Goal: Task Accomplishment & Management: Contribute content

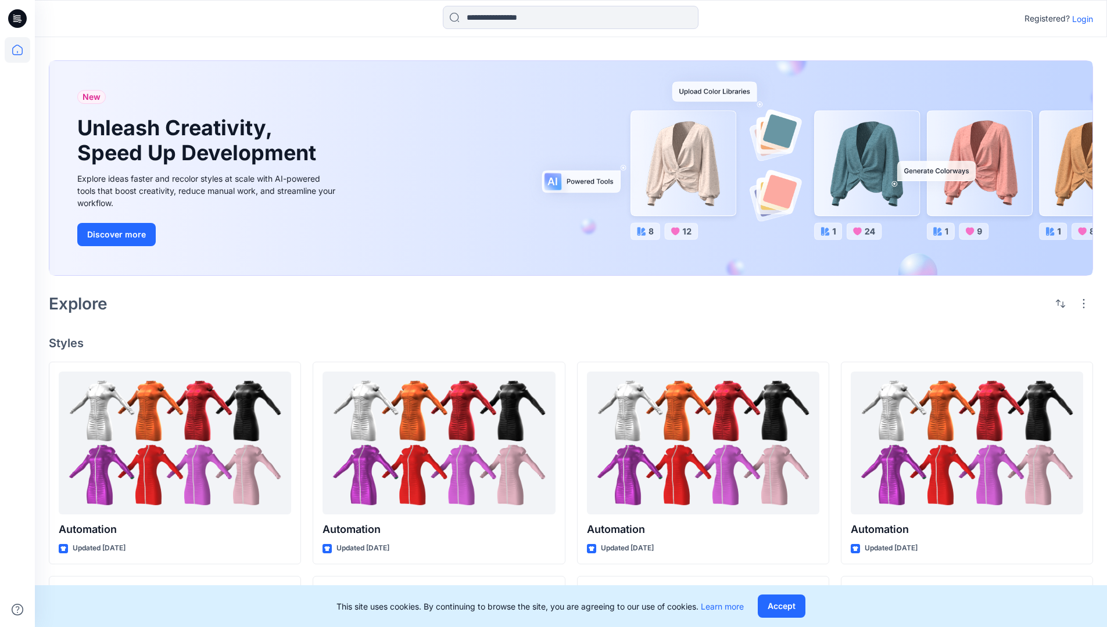
click at [1079, 19] on p "Login" at bounding box center [1082, 19] width 21 height 12
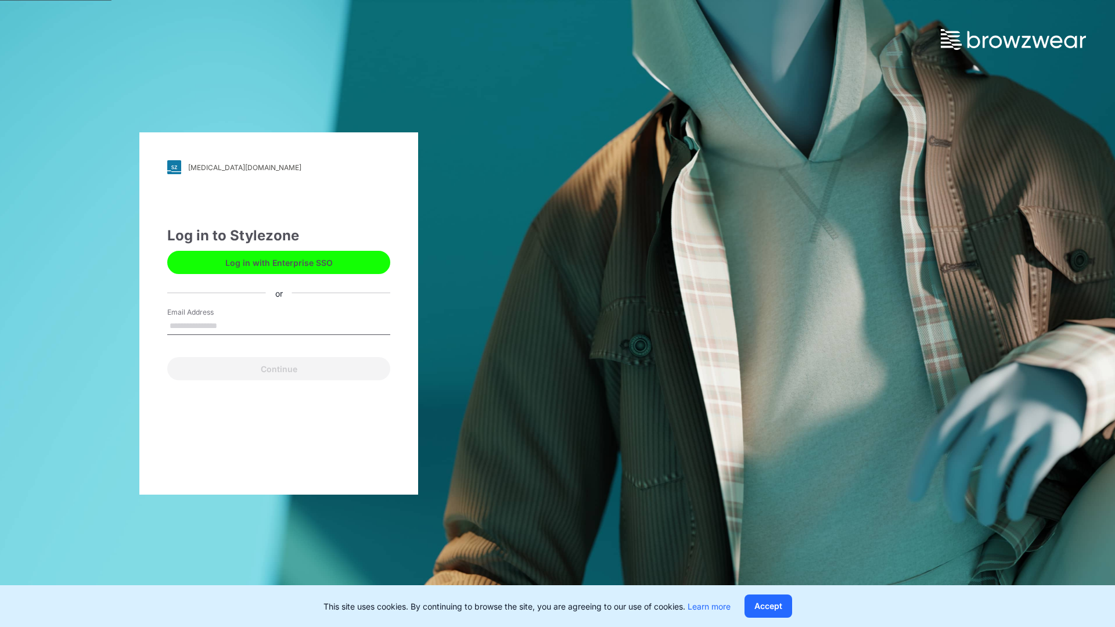
click at [229, 325] on input "Email Address" at bounding box center [278, 326] width 223 height 17
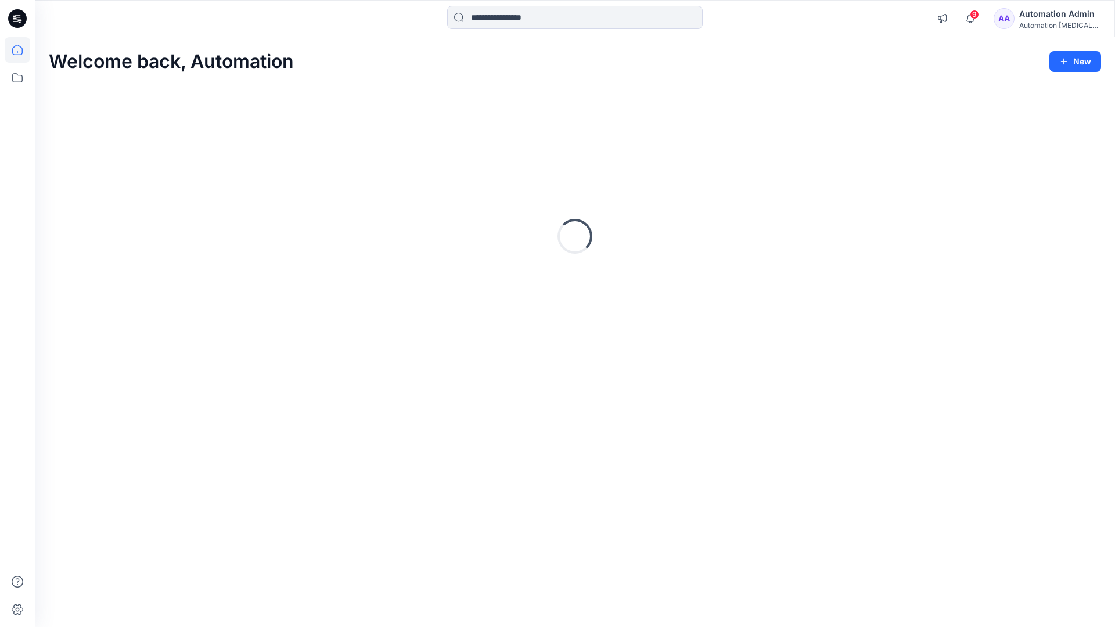
click at [22, 50] on icon at bounding box center [17, 50] width 10 height 10
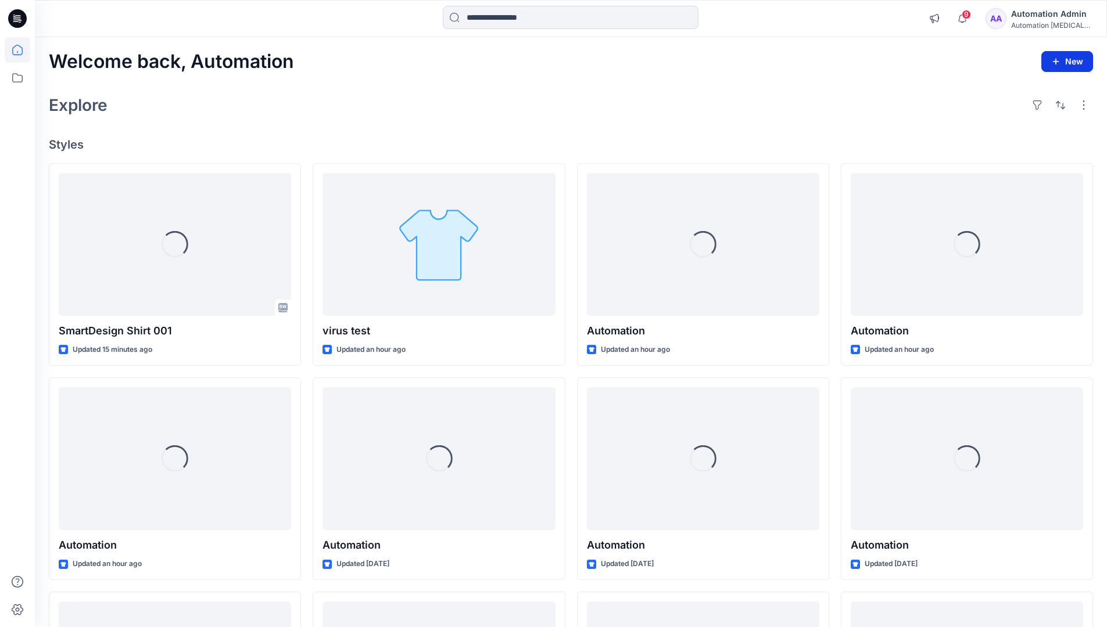
click at [1072, 59] on button "New" at bounding box center [1067, 61] width 52 height 21
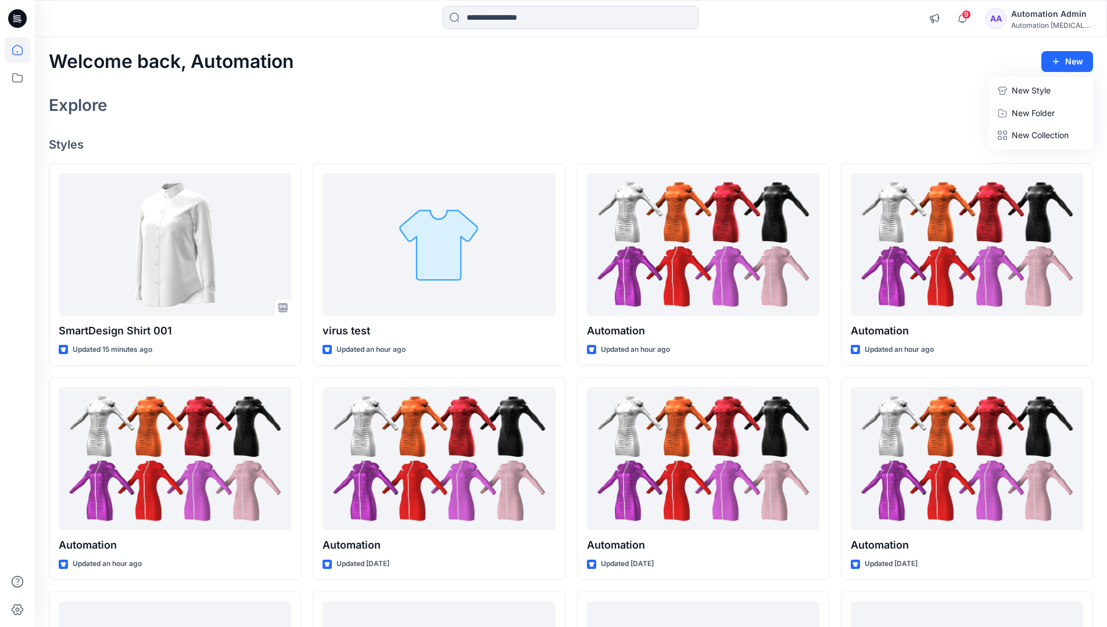
click at [1022, 87] on p "New Style" at bounding box center [1030, 91] width 39 height 14
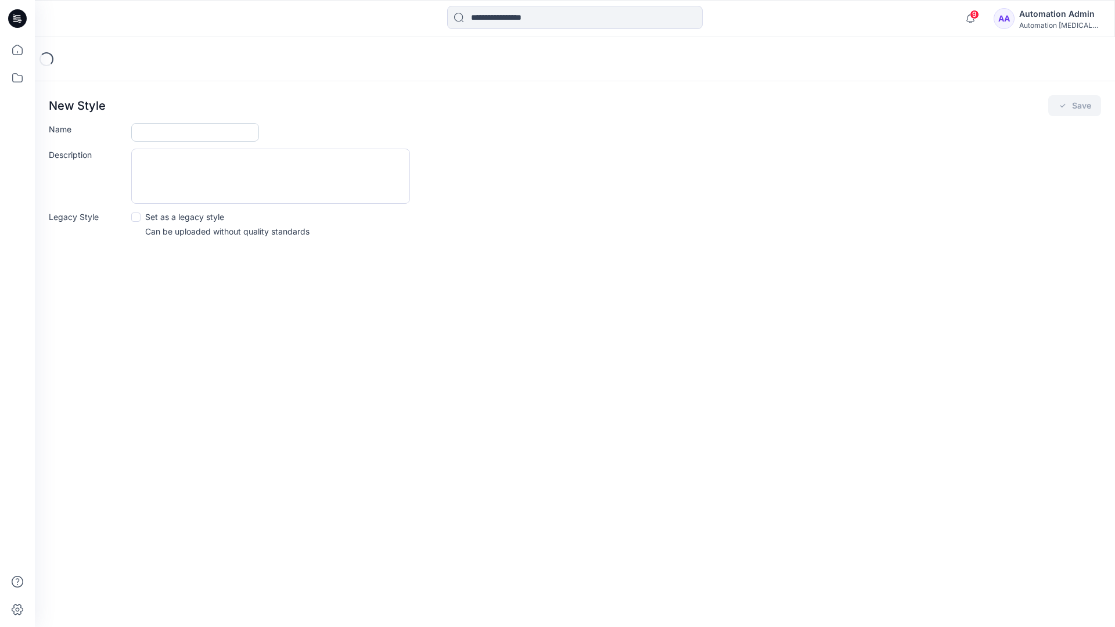
click at [163, 135] on input "Name" at bounding box center [195, 132] width 128 height 19
type input "**********"
click at [135, 216] on span at bounding box center [135, 217] width 9 height 9
click at [1074, 106] on button "Save" at bounding box center [1074, 105] width 53 height 21
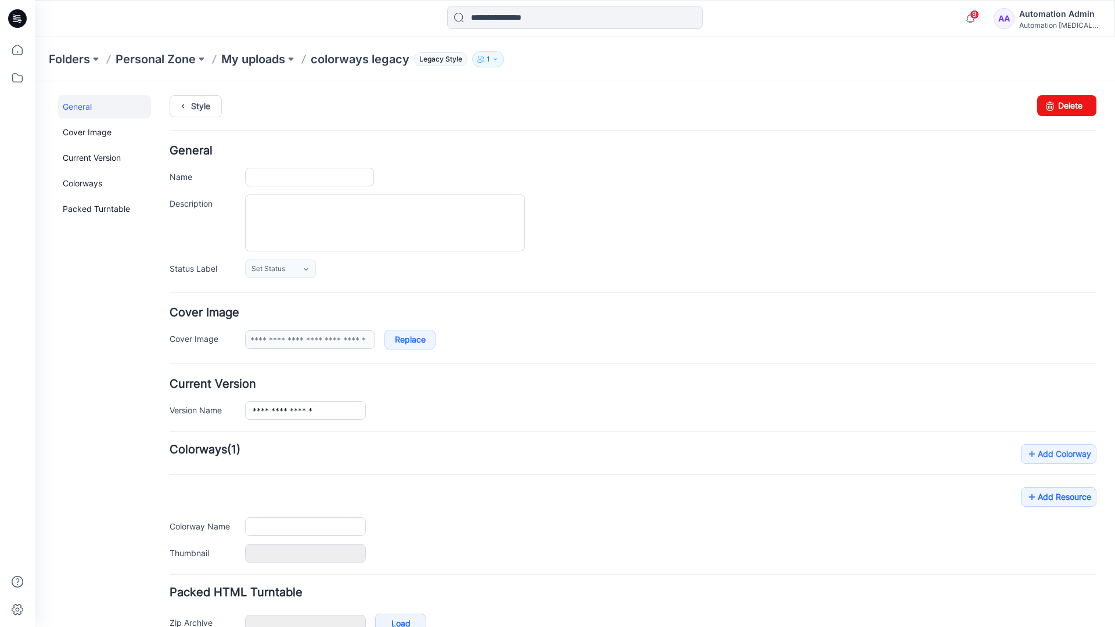
type input "**********"
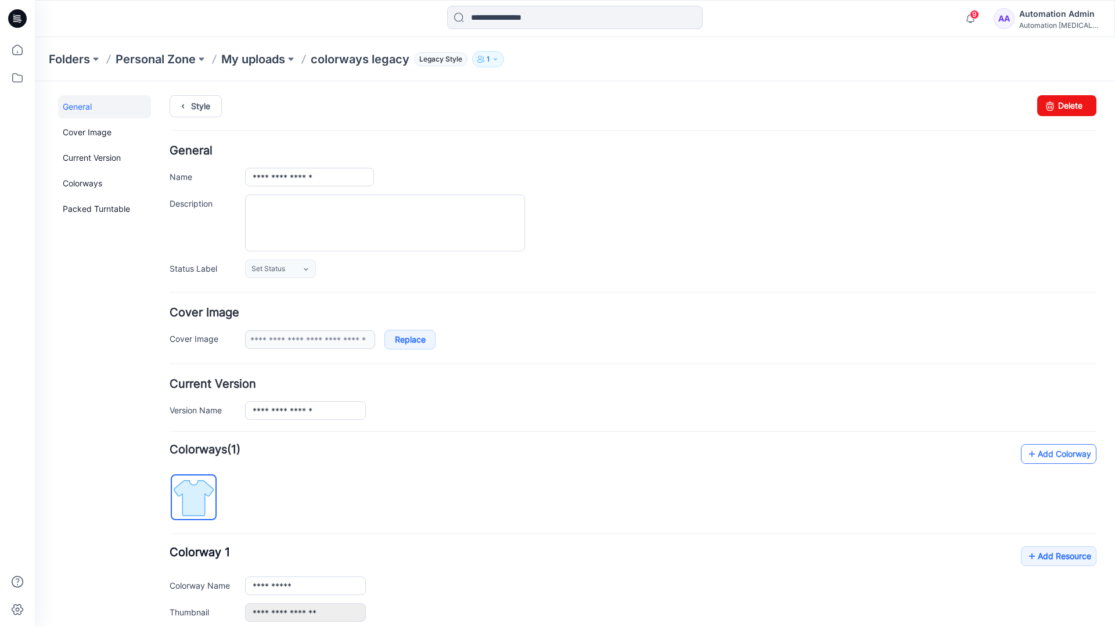
click at [1042, 458] on link "Add Colorway" at bounding box center [1059, 454] width 76 height 20
click at [1041, 455] on link "Add Colorway" at bounding box center [1059, 454] width 76 height 20
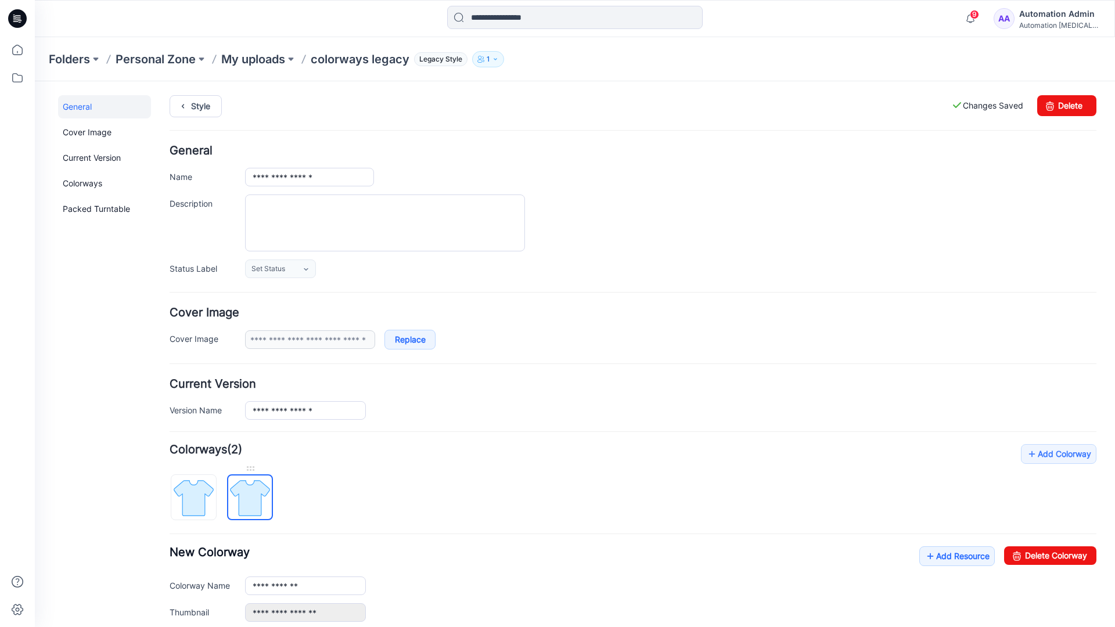
click at [259, 497] on img at bounding box center [250, 498] width 44 height 44
click at [289, 588] on input "**********" at bounding box center [305, 586] width 121 height 19
click at [306, 585] on input "**********" at bounding box center [305, 586] width 121 height 19
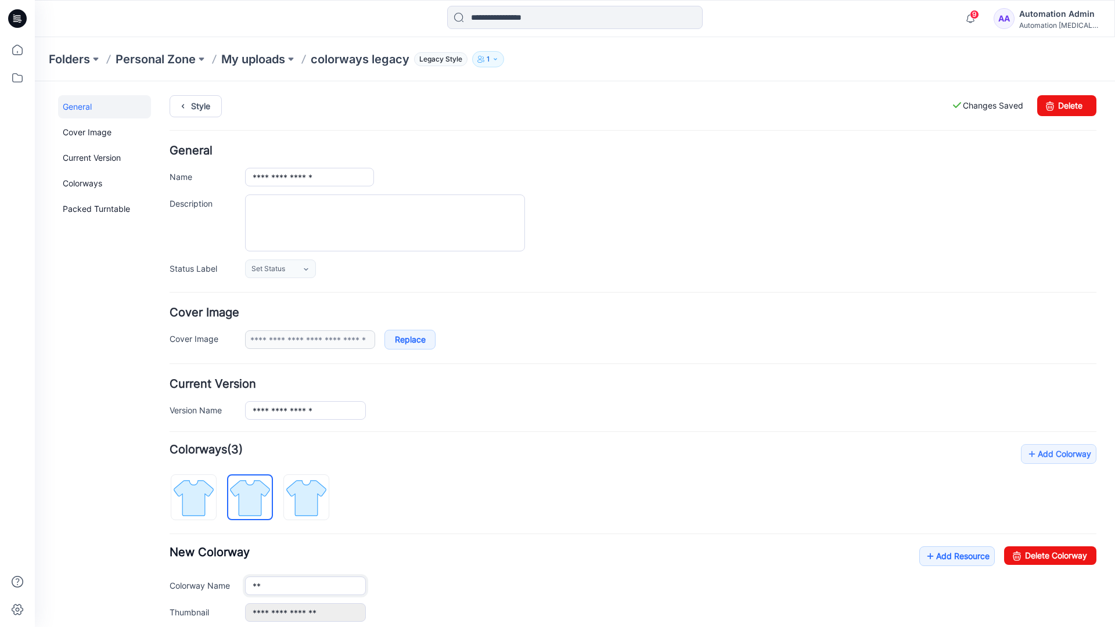
type input "*"
click at [206, 490] on img at bounding box center [194, 498] width 44 height 44
click at [951, 558] on link "Add Resource" at bounding box center [957, 557] width 76 height 20
type input "**********"
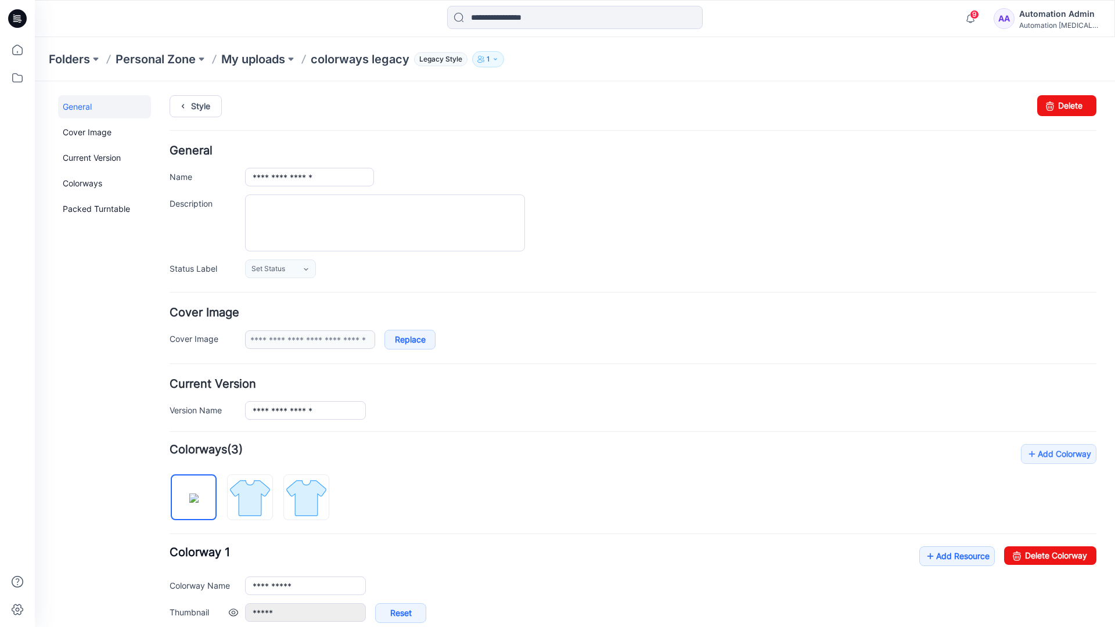
click at [233, 613] on link at bounding box center [233, 612] width 9 height 9
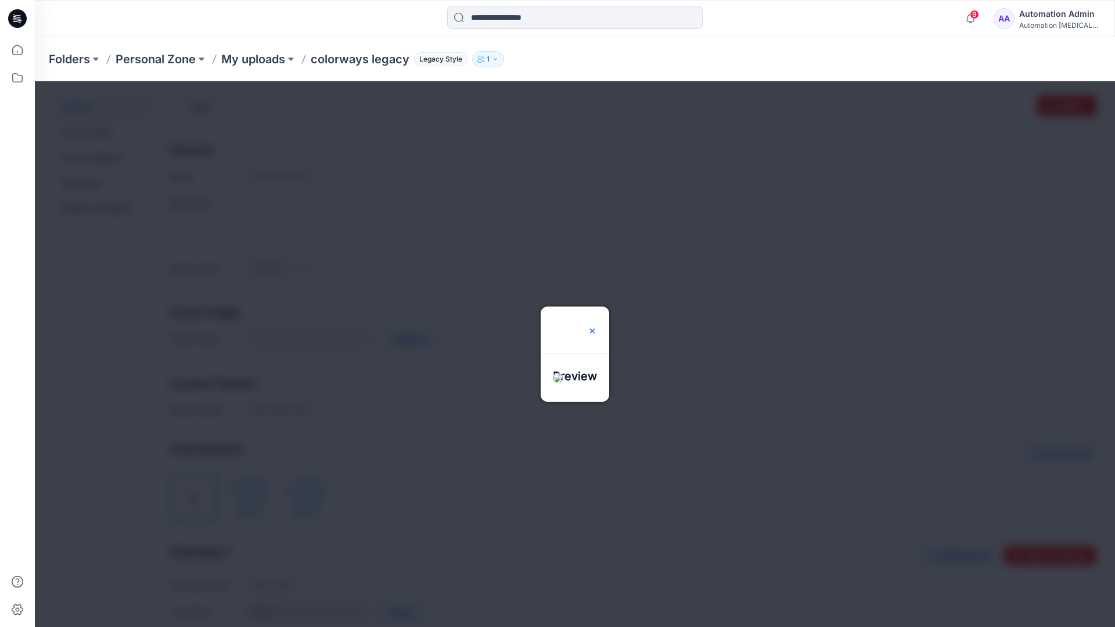
click at [597, 326] on img at bounding box center [592, 330] width 9 height 9
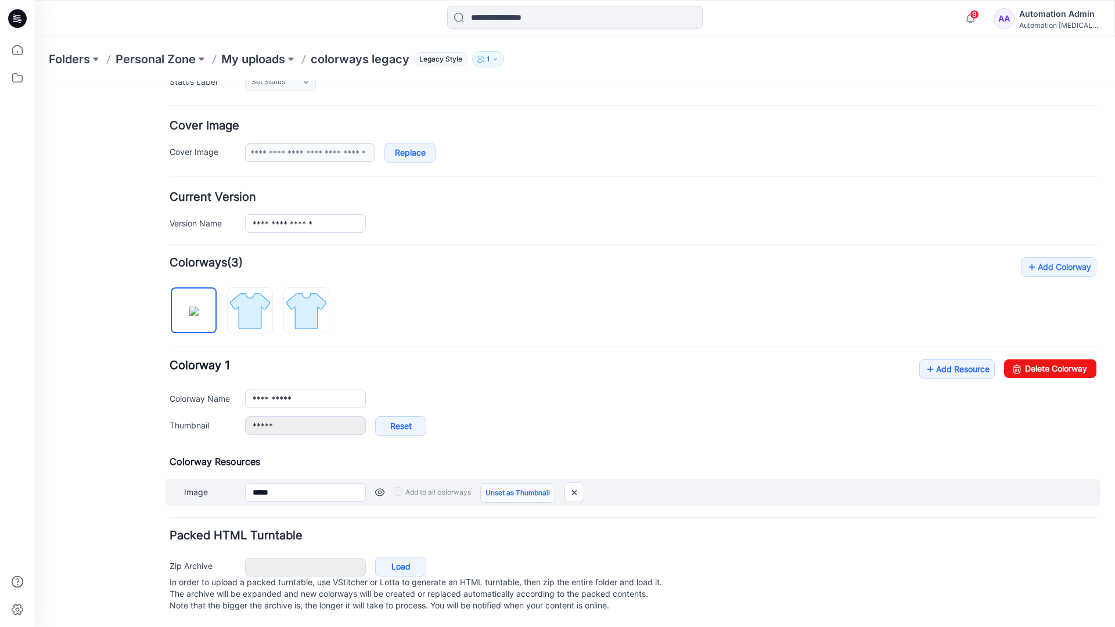
click at [513, 483] on link "Unset as Thumbnail" at bounding box center [517, 493] width 75 height 20
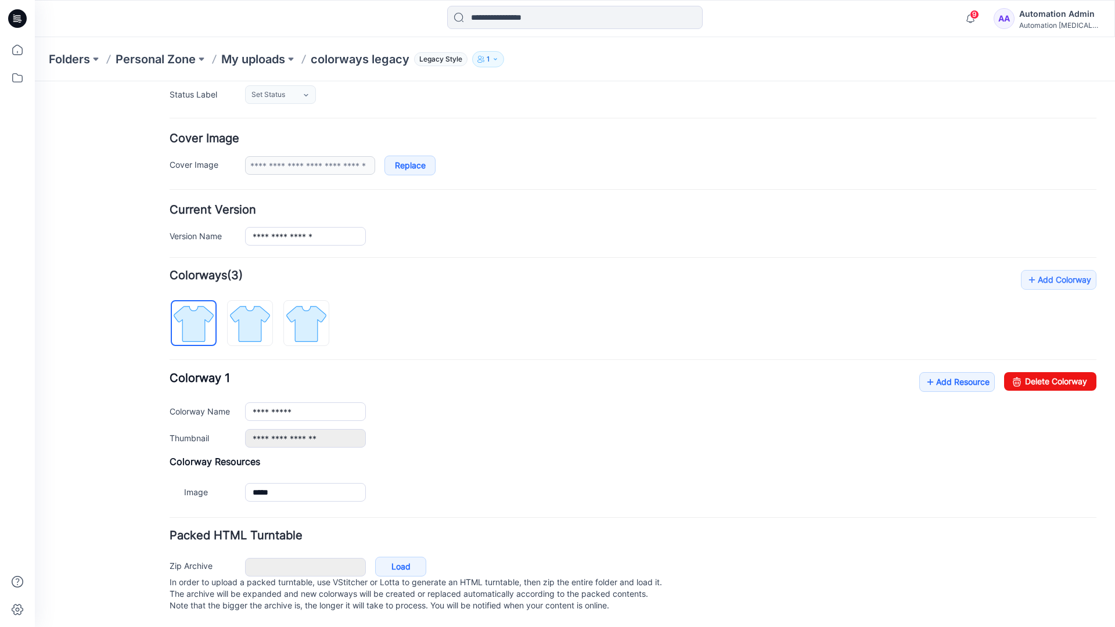
scroll to position [186, 0]
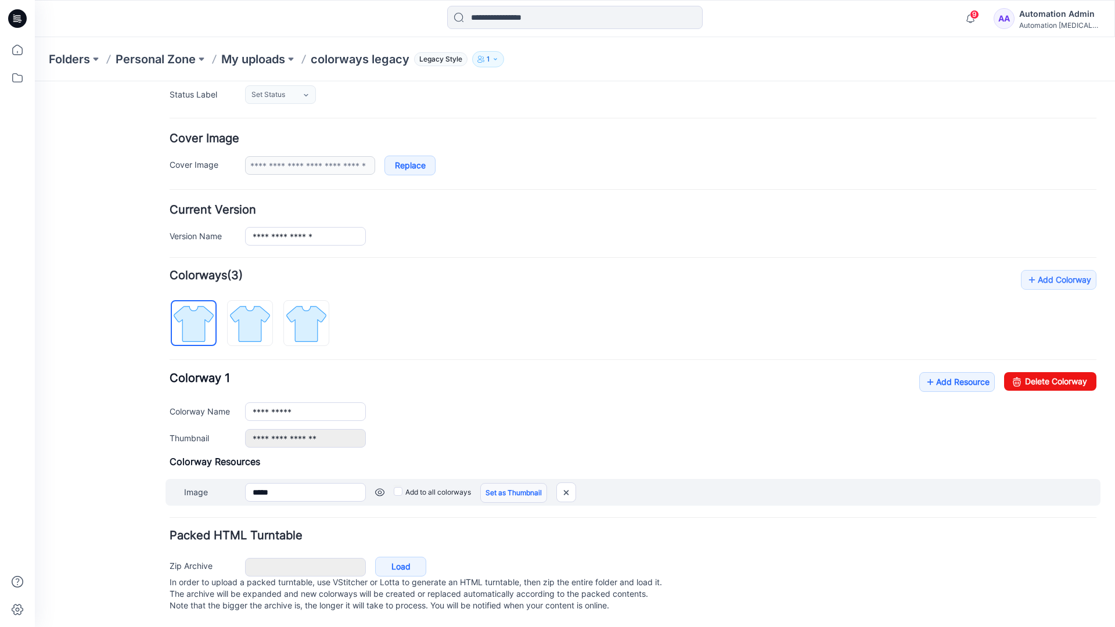
click at [496, 483] on link "Set as Thumbnail" at bounding box center [513, 493] width 67 height 20
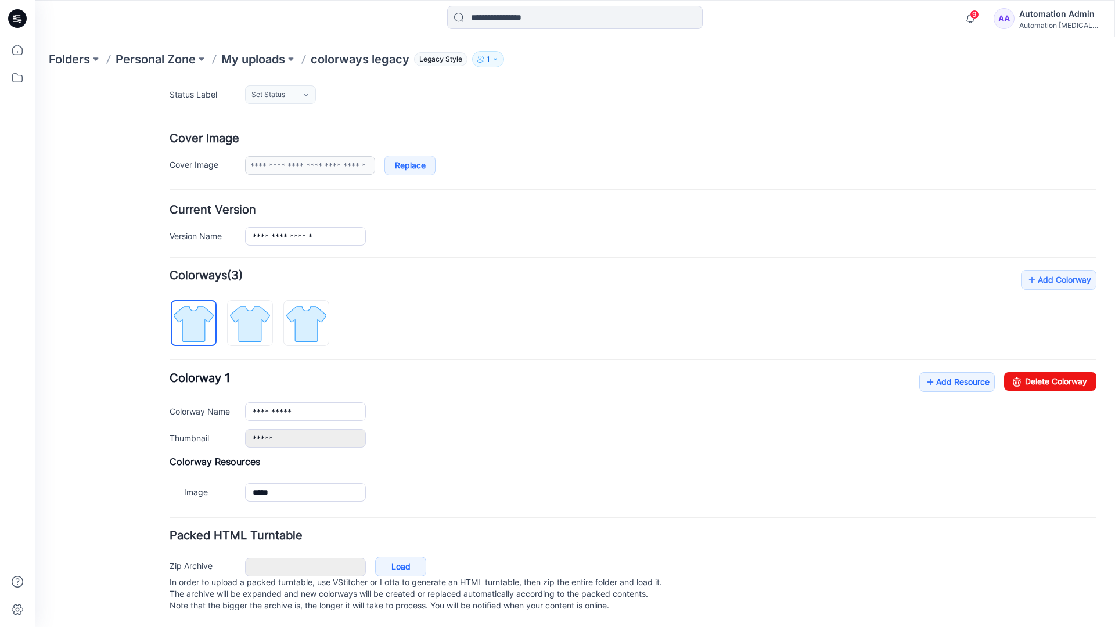
click at [35, 81] on link "Reset" at bounding box center [35, 81] width 0 height 0
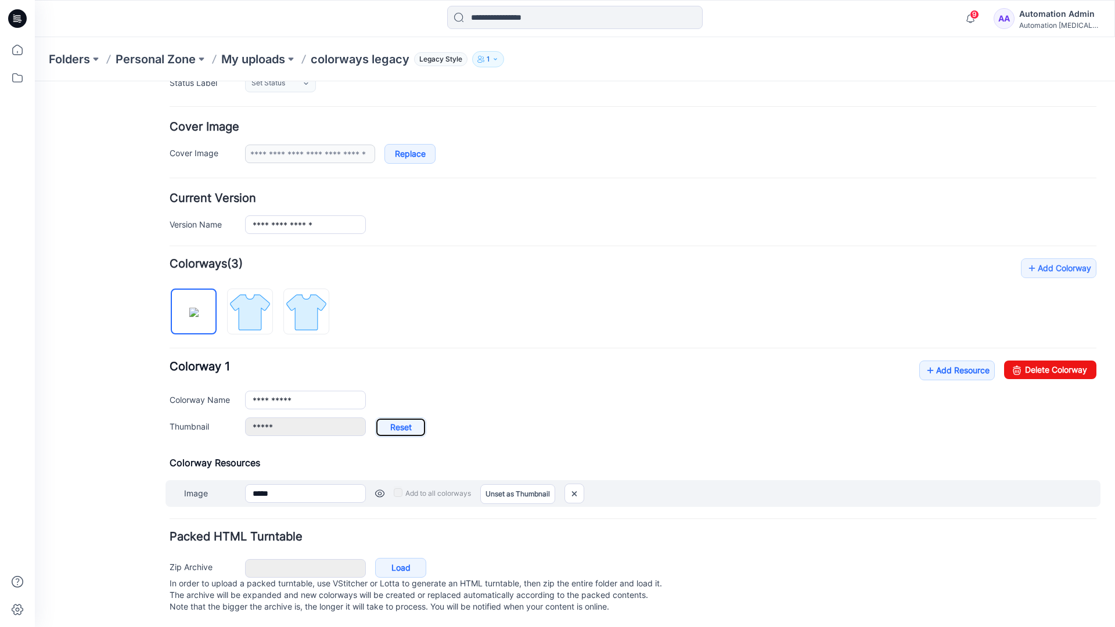
type input "**********"
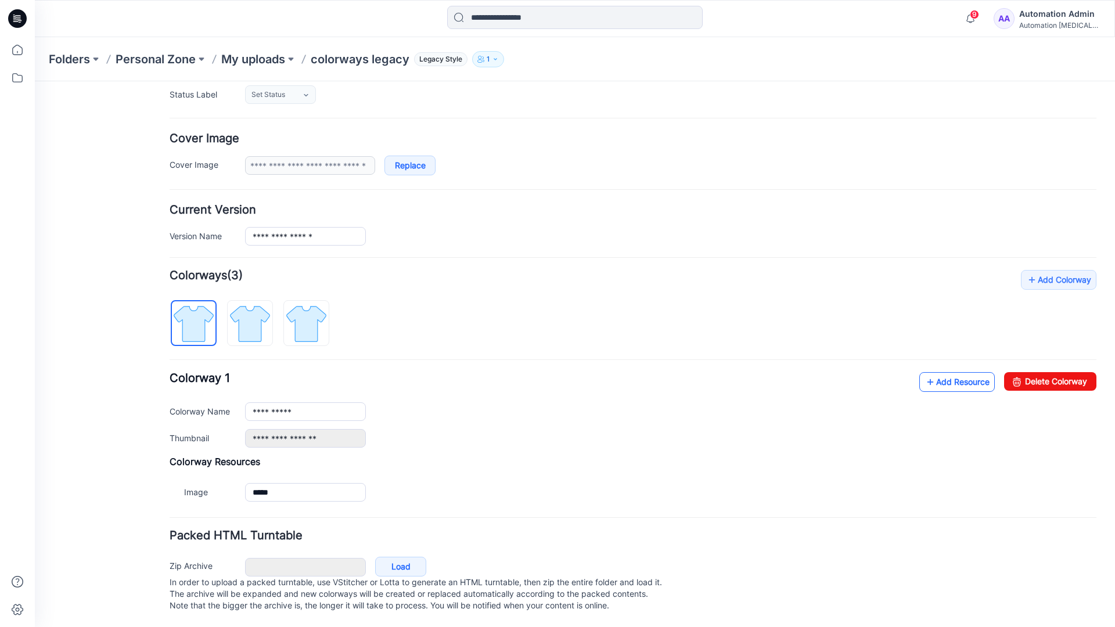
click at [950, 372] on link "Add Resource" at bounding box center [957, 382] width 76 height 20
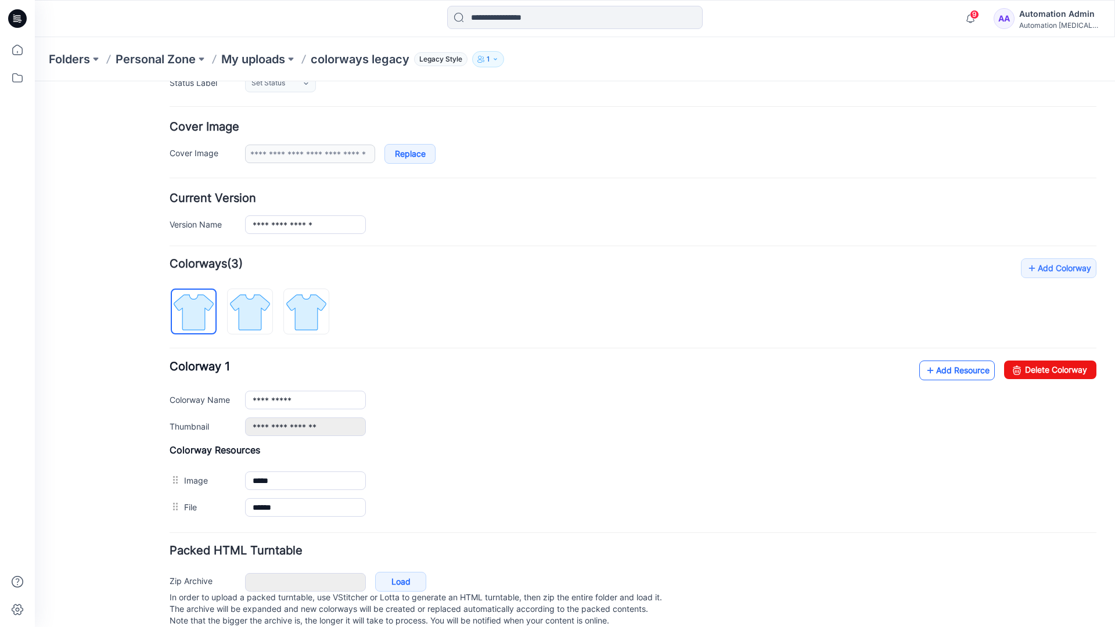
click at [956, 371] on link "Add Resource" at bounding box center [957, 371] width 76 height 20
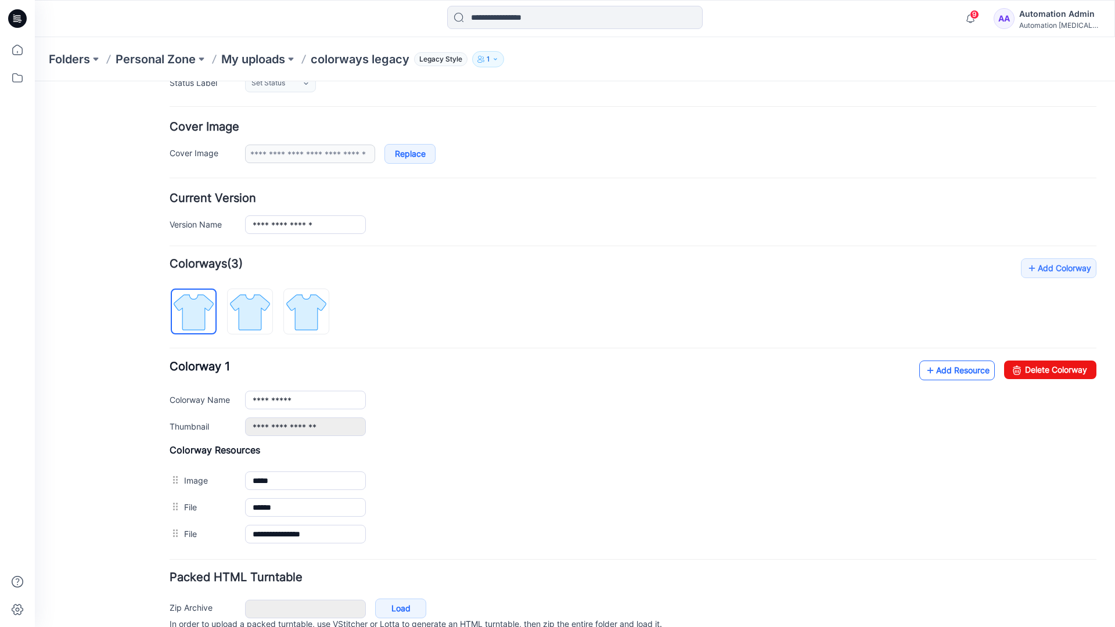
click at [939, 371] on link "Add Resource" at bounding box center [957, 371] width 76 height 20
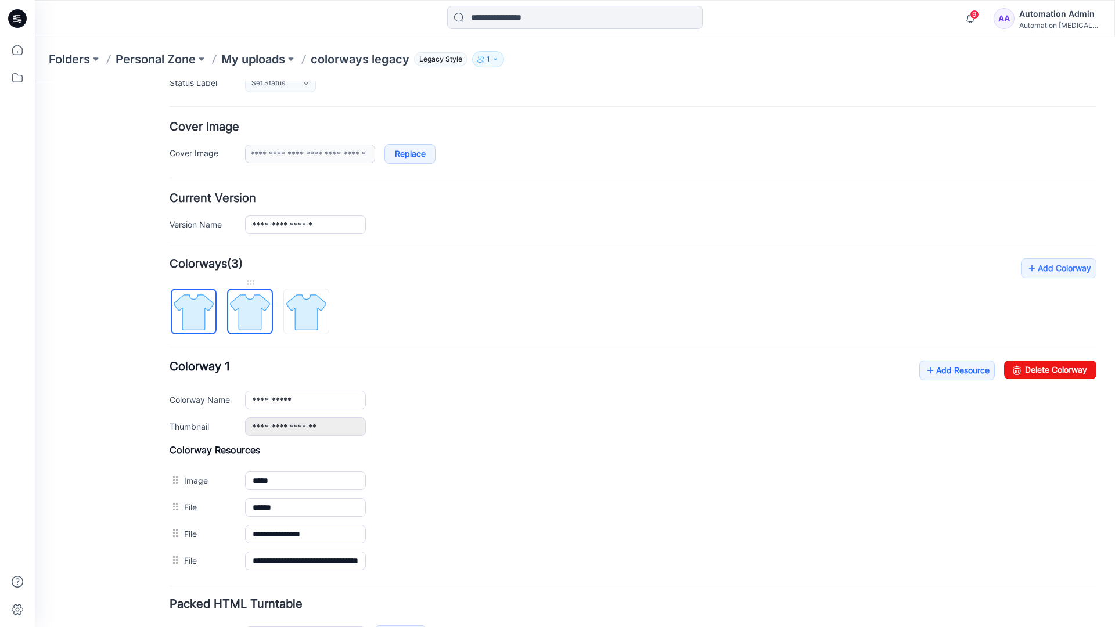
click at [261, 322] on img at bounding box center [250, 312] width 44 height 44
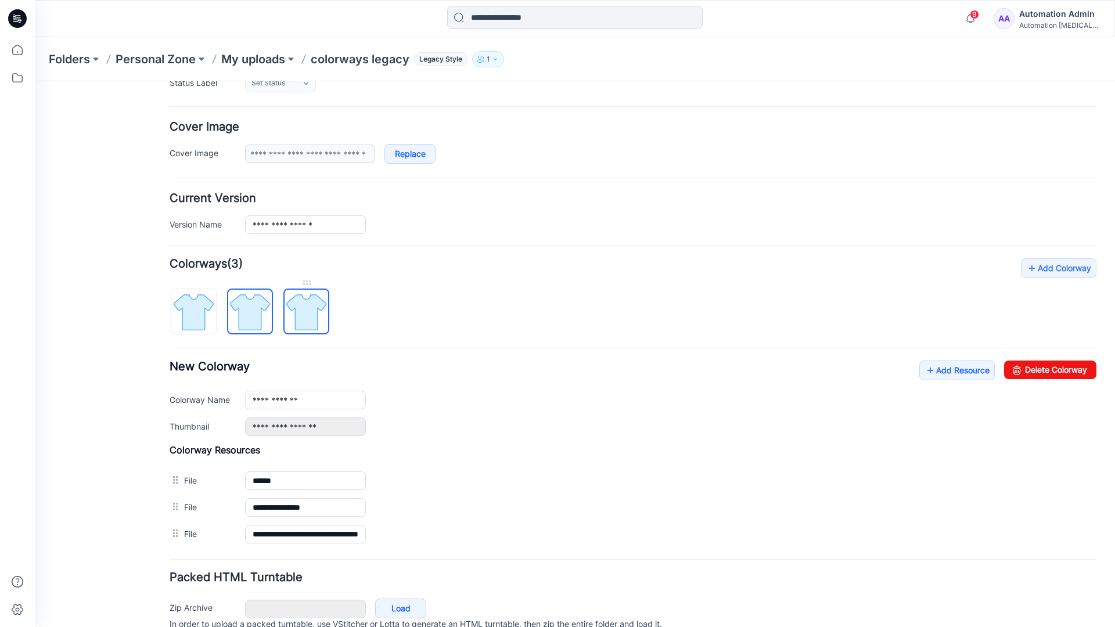
click at [320, 325] on img at bounding box center [307, 312] width 44 height 44
click at [262, 322] on img at bounding box center [250, 312] width 44 height 44
click at [209, 325] on img at bounding box center [194, 312] width 44 height 44
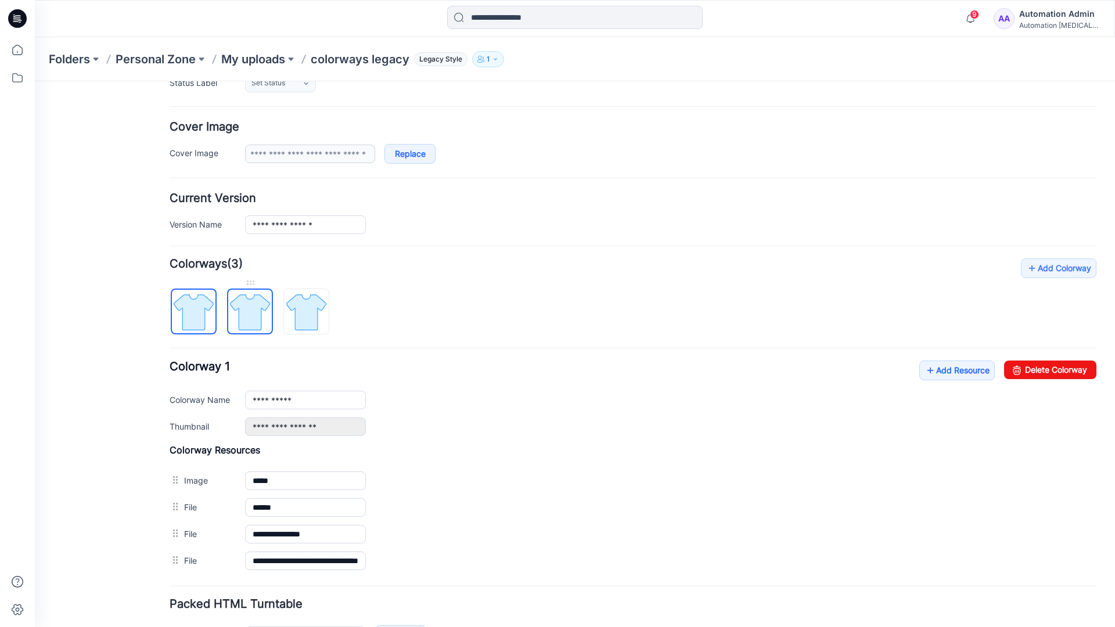
click at [245, 311] on img at bounding box center [250, 312] width 44 height 44
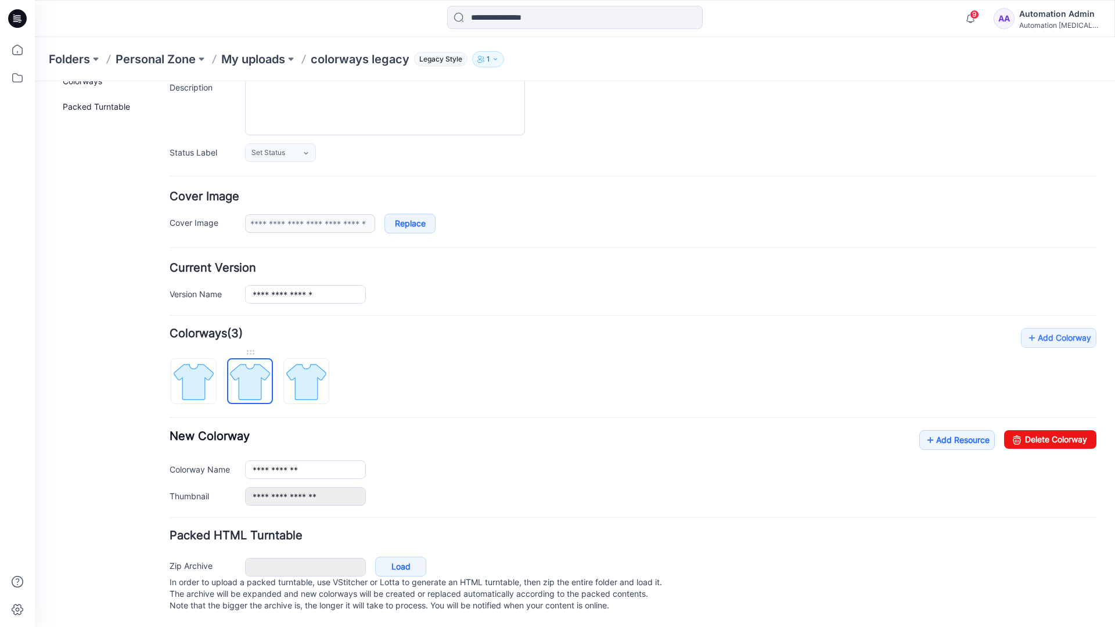
scroll to position [128, 0]
click at [306, 370] on img at bounding box center [307, 382] width 44 height 44
click at [246, 369] on img at bounding box center [250, 382] width 44 height 44
click at [301, 369] on img at bounding box center [307, 382] width 44 height 44
click at [250, 373] on img at bounding box center [250, 382] width 44 height 44
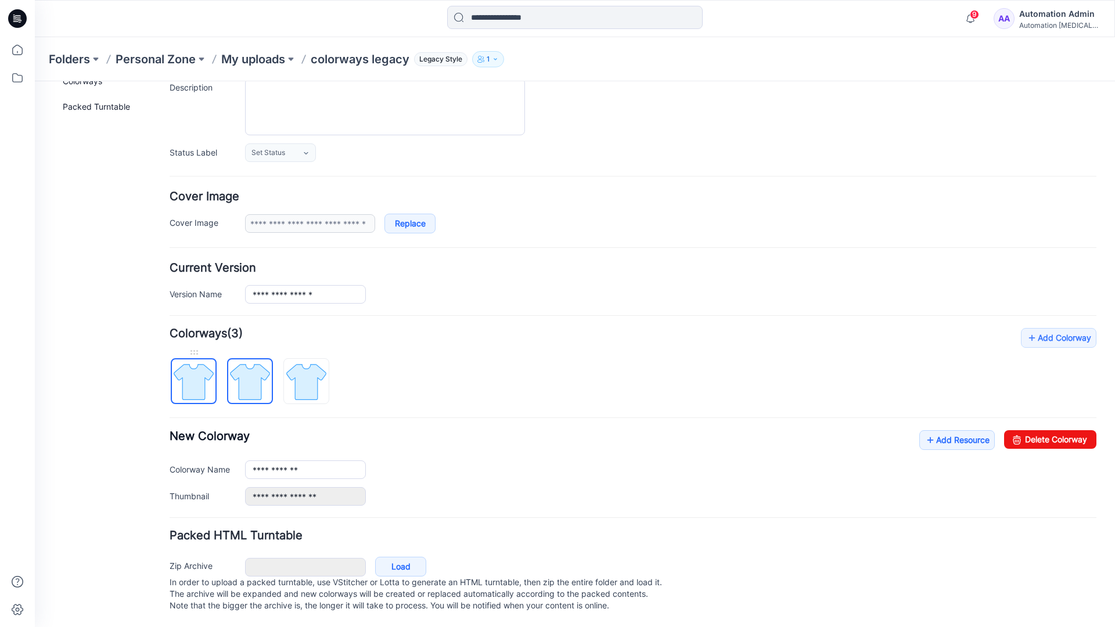
click at [202, 376] on img at bounding box center [194, 382] width 44 height 44
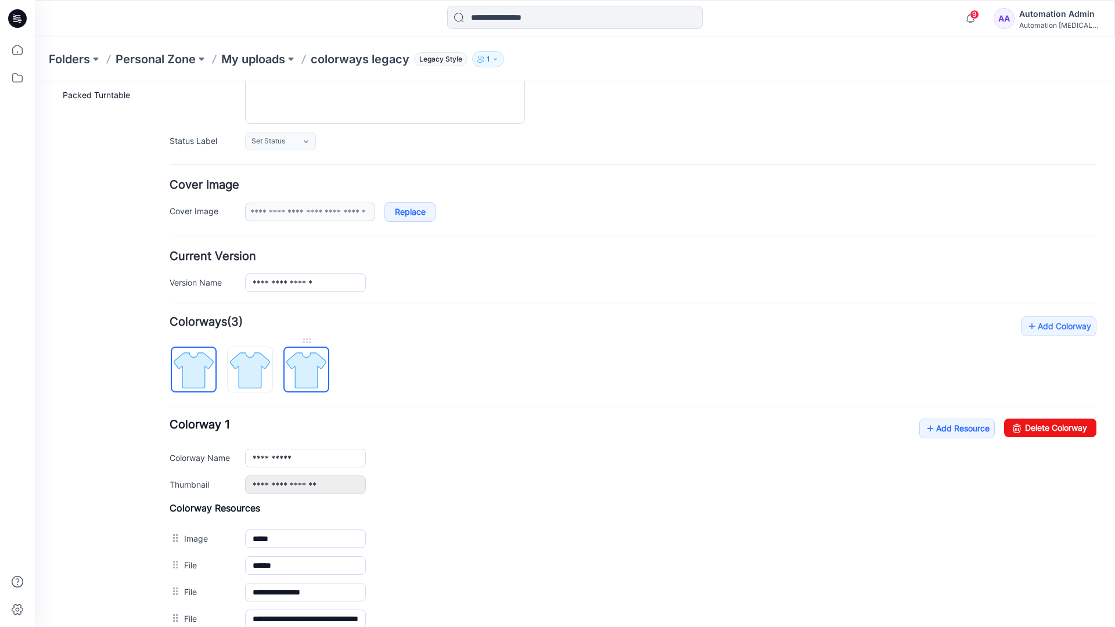
click at [304, 370] on img at bounding box center [307, 371] width 44 height 44
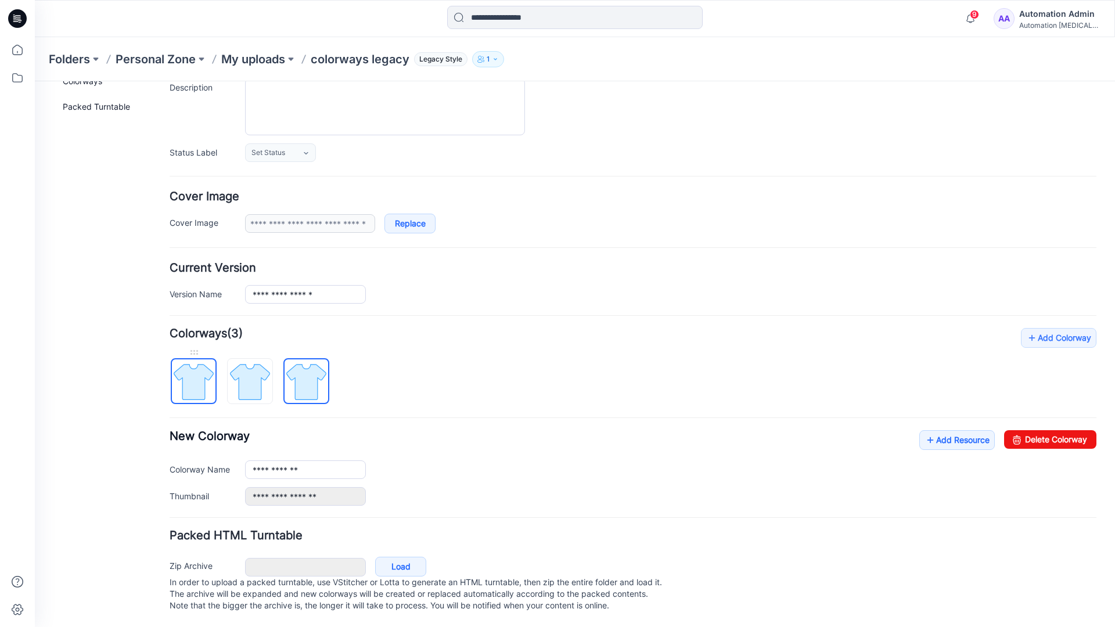
click at [206, 370] on img at bounding box center [194, 382] width 44 height 44
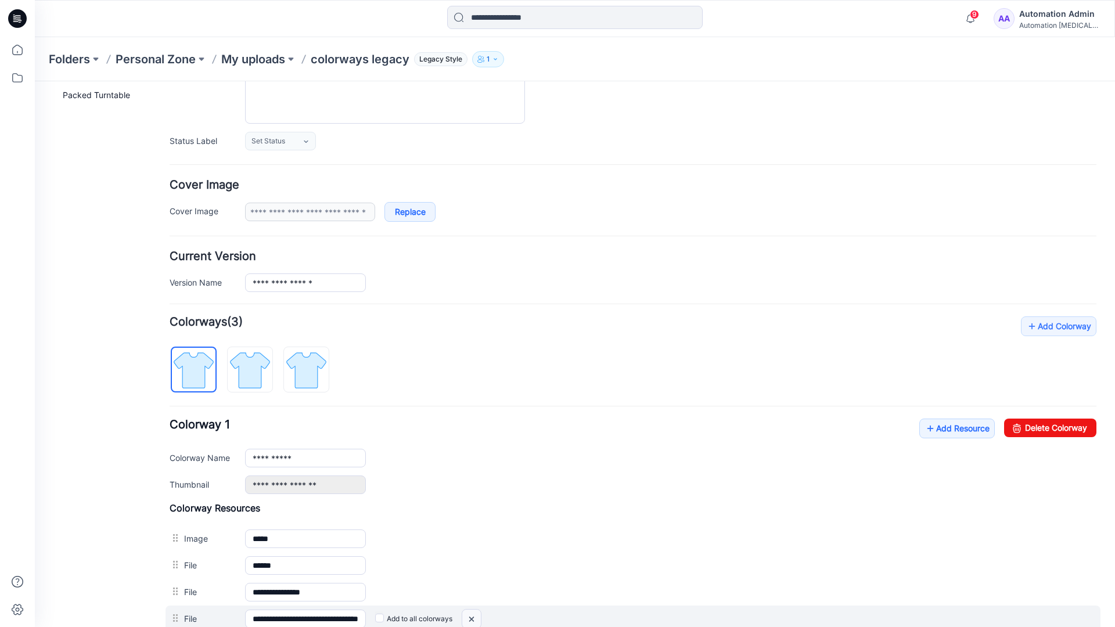
click at [474, 620] on img at bounding box center [471, 619] width 19 height 19
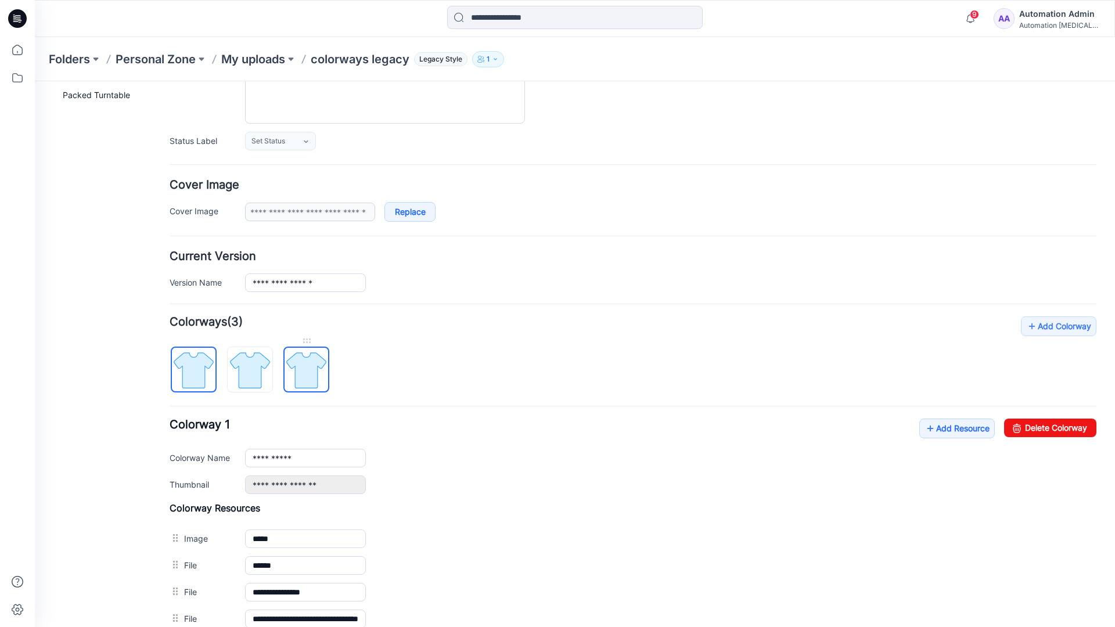
click at [305, 373] on img at bounding box center [307, 371] width 44 height 44
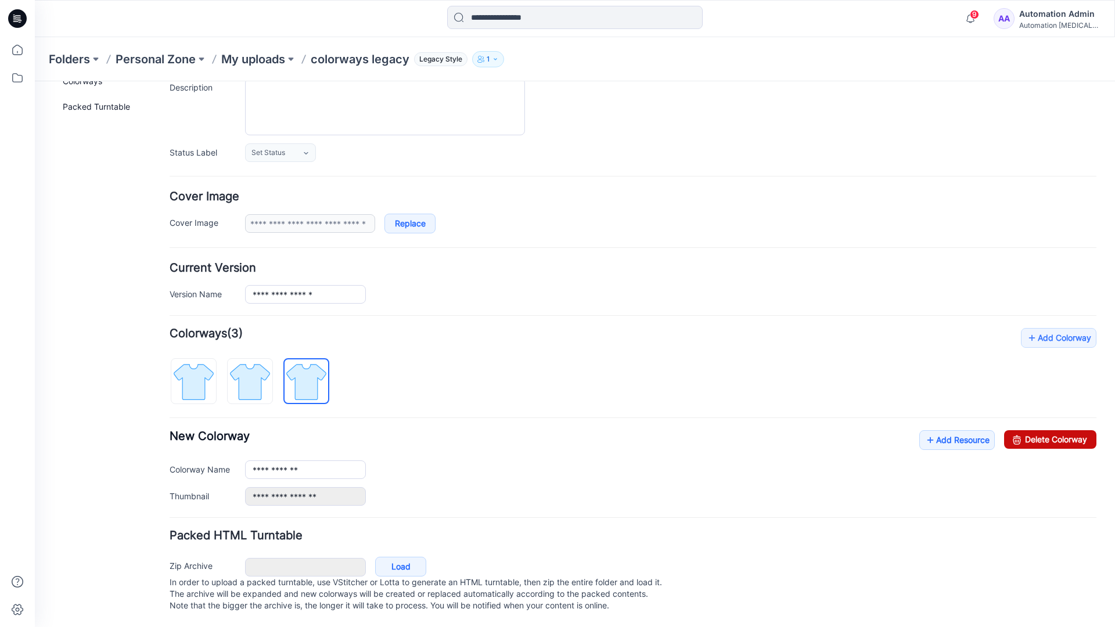
click at [1025, 430] on link "Delete Colorway" at bounding box center [1050, 439] width 92 height 19
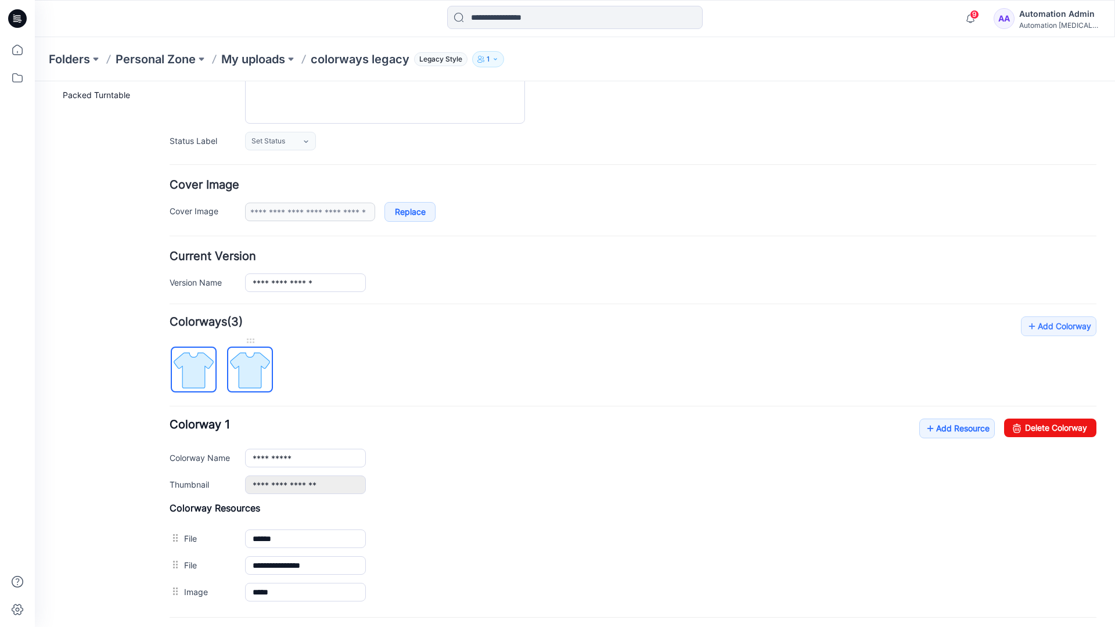
click at [268, 364] on img at bounding box center [250, 371] width 44 height 44
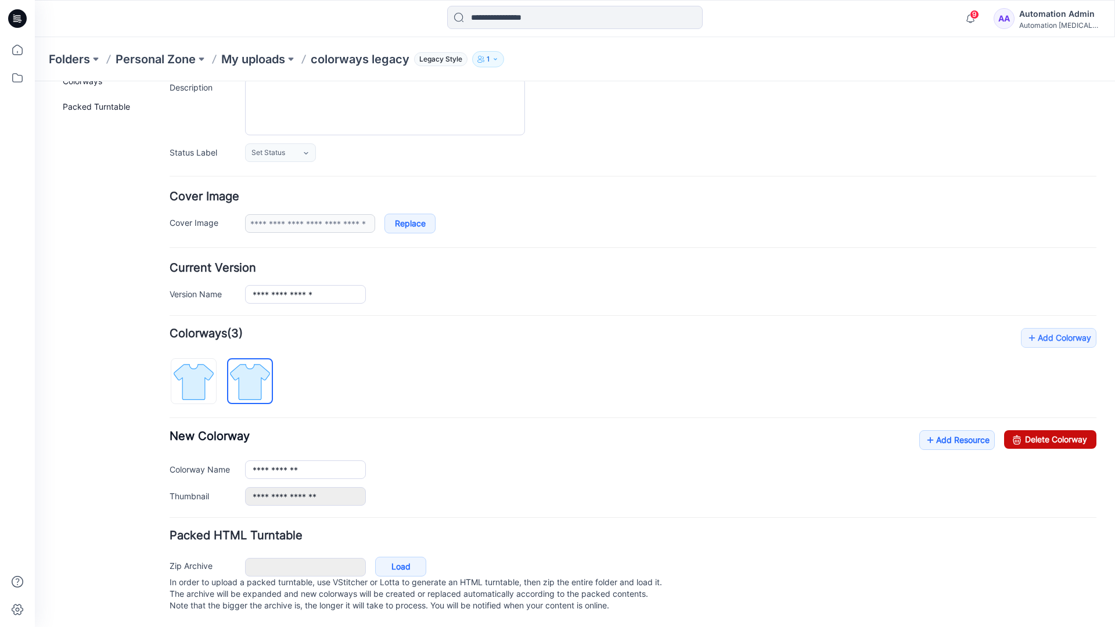
click at [1060, 430] on link "Delete Colorway" at bounding box center [1050, 439] width 92 height 19
type input "**********"
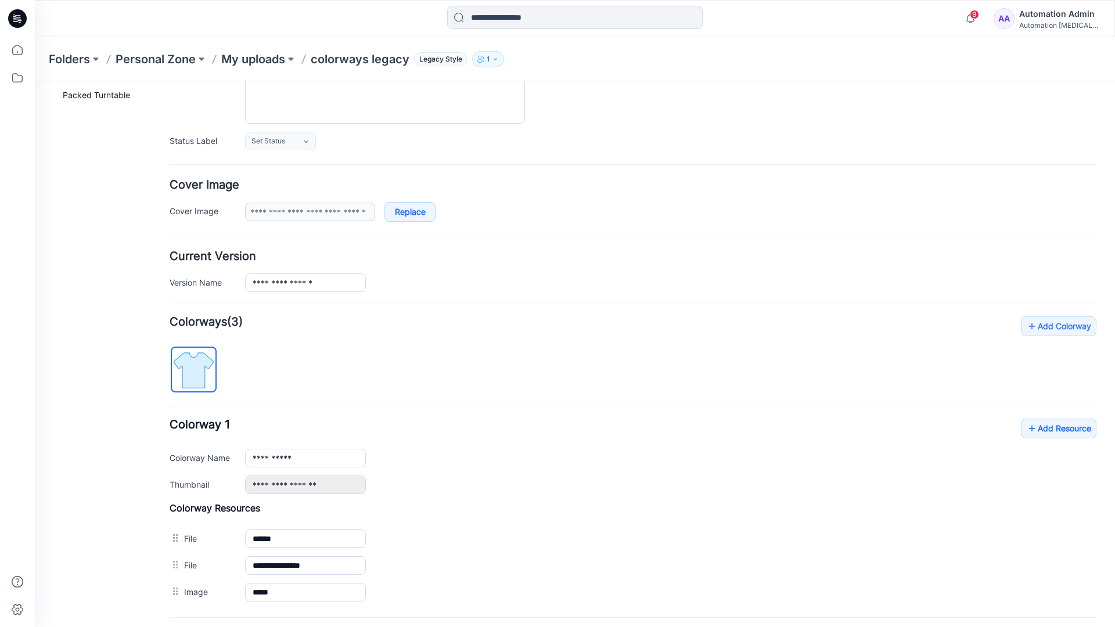
scroll to position [0, 0]
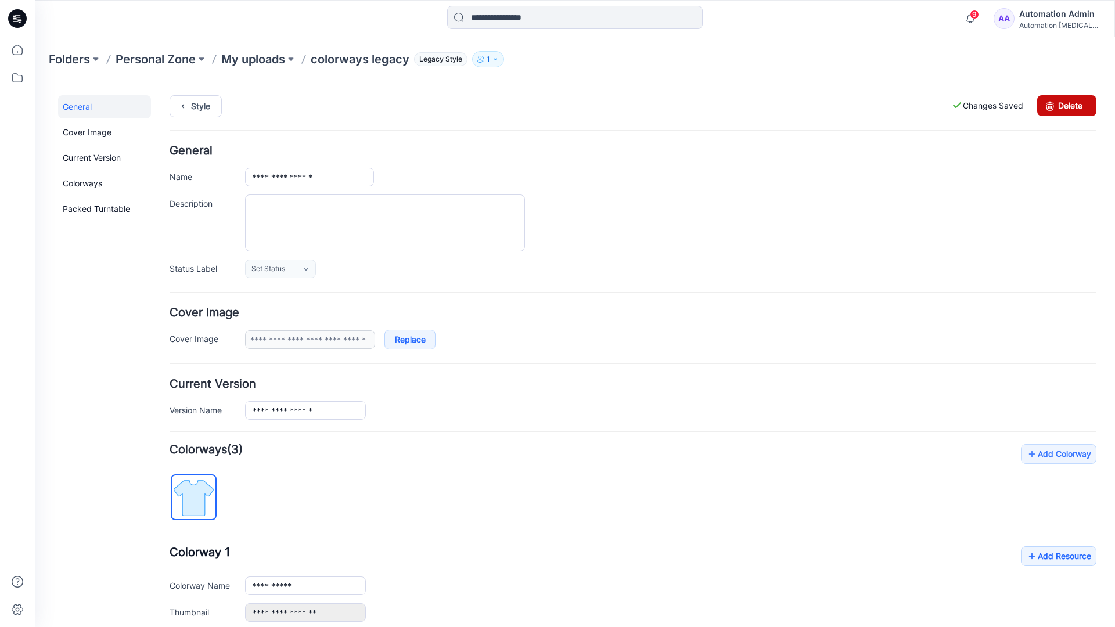
click at [1067, 106] on link "Delete" at bounding box center [1066, 105] width 59 height 21
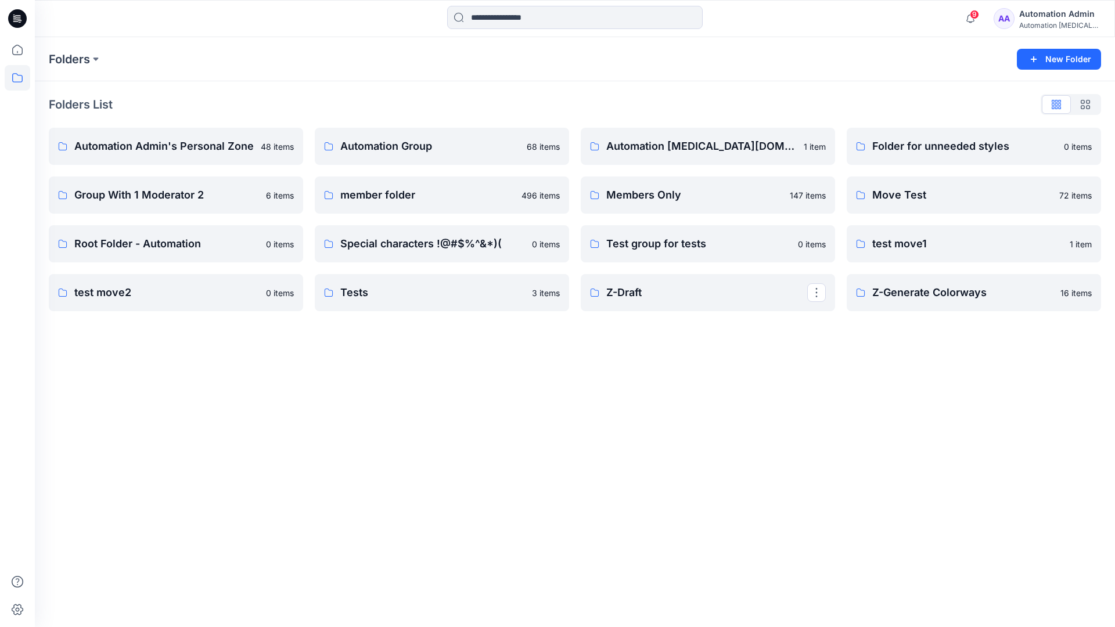
click at [1044, 18] on div "Automation Admin" at bounding box center [1059, 14] width 81 height 14
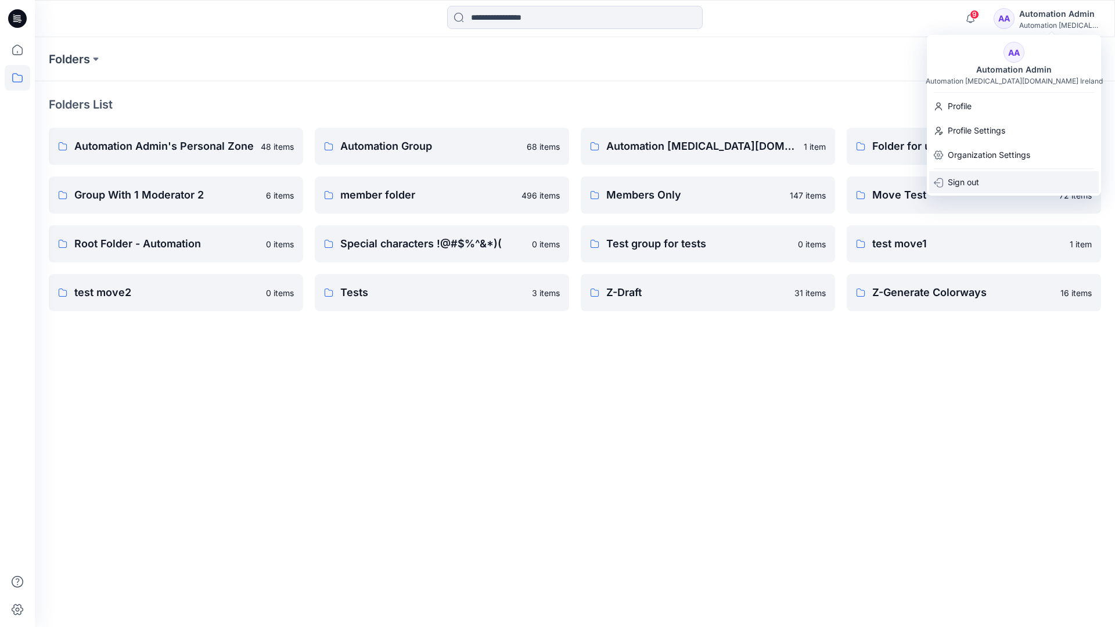
click at [967, 189] on p "Sign out" at bounding box center [963, 182] width 31 height 22
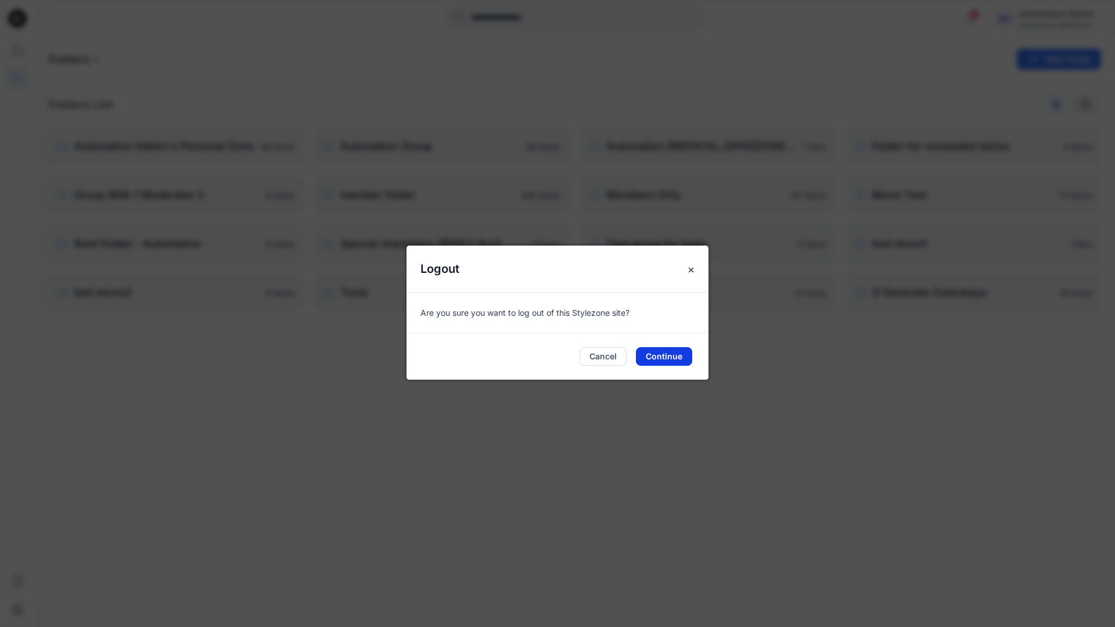
click at [676, 351] on button "Continue" at bounding box center [664, 356] width 56 height 19
